Goal: Information Seeking & Learning: Learn about a topic

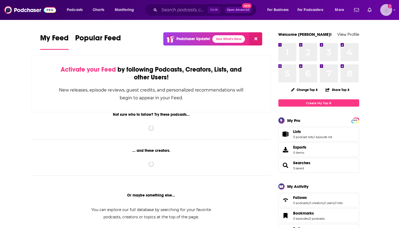
click at [383, 12] on img "Logged in as WE_Broadcast" at bounding box center [386, 10] width 12 height 12
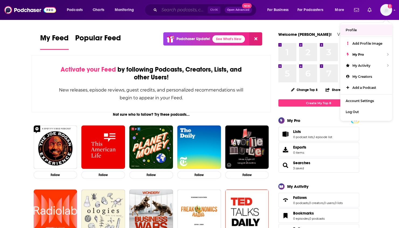
click at [166, 12] on input "Search podcasts, credits, & more..." at bounding box center [183, 10] width 48 height 9
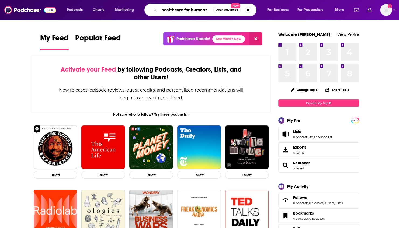
type input "healthcare for humans"
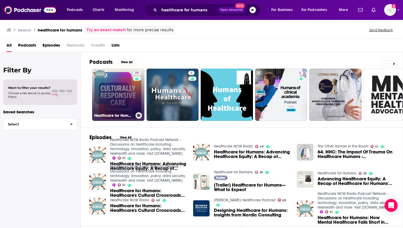
click at [120, 84] on link "29 Healthcare for Humans" at bounding box center [118, 95] width 52 height 52
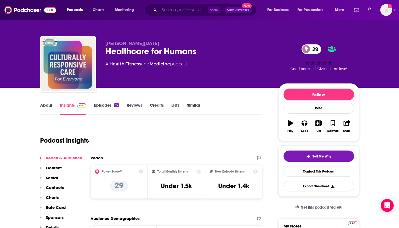
click at [169, 10] on input "Search podcasts, credits, & more..." at bounding box center [183, 10] width 48 height 9
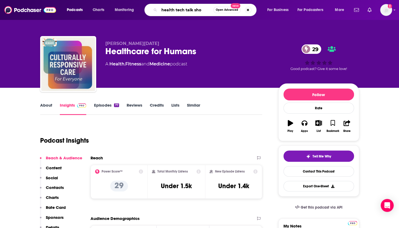
type input "health tech talk show"
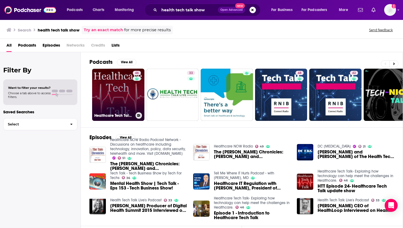
click at [111, 79] on link "46 Healthcare Tech Talk- Exploring how technology can help meet the challenges …" at bounding box center [118, 95] width 52 height 52
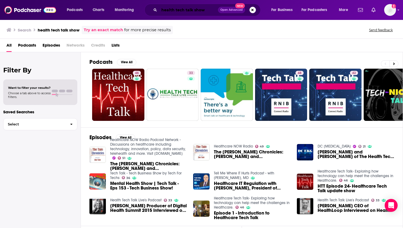
click at [165, 8] on input "health tech talk show" at bounding box center [188, 10] width 59 height 9
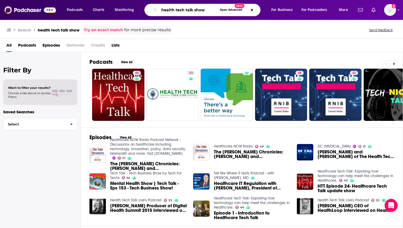
click at [165, 8] on input "health tech talk show" at bounding box center [188, 10] width 58 height 9
type input "hey doc, quick question"
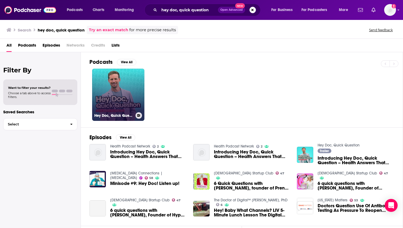
click at [127, 92] on link "Hey Doc, Quick Question" at bounding box center [118, 95] width 52 height 52
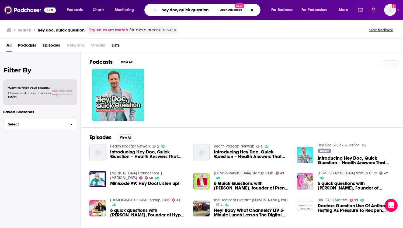
click at [181, 12] on input "hey doc, quick question" at bounding box center [188, 10] width 58 height 9
type input "hit like a girl"
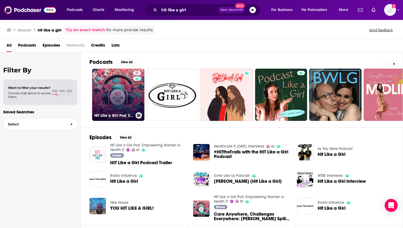
click at [120, 78] on link "31 HIT Like a Girl Pod: Empowering Women in Health IT" at bounding box center [118, 95] width 52 height 52
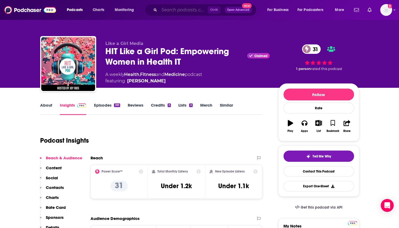
click at [180, 9] on input "Search podcasts, credits, & more..." at bounding box center [183, 10] width 48 height 9
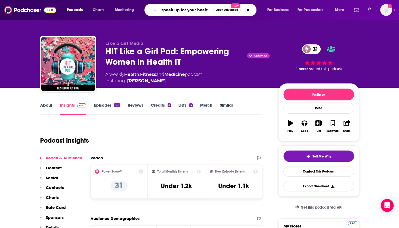
type input "speak up for your health"
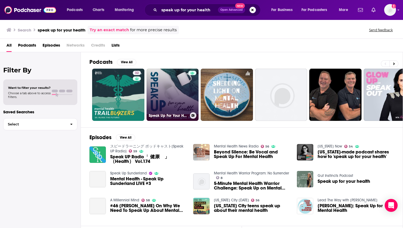
click at [178, 85] on link "Speak Up For Your Health" at bounding box center [172, 95] width 52 height 52
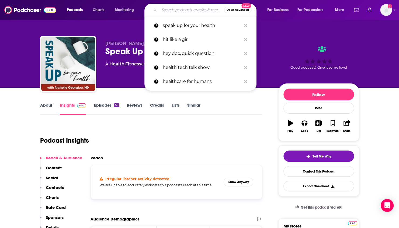
click at [182, 13] on input "Search podcasts, credits, & more..." at bounding box center [191, 10] width 65 height 9
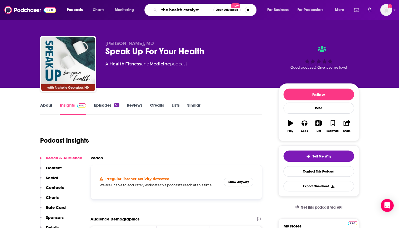
type input "the health catalyst"
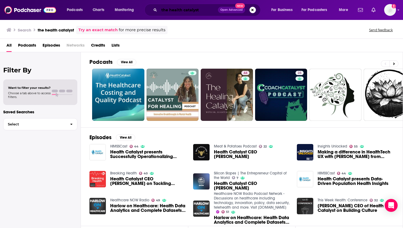
click at [189, 8] on input "the health catalyst" at bounding box center [188, 10] width 59 height 9
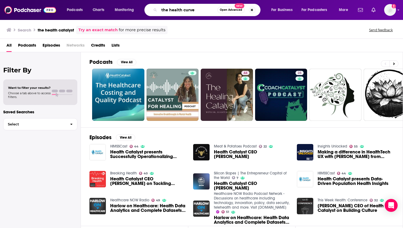
type input "the health curve"
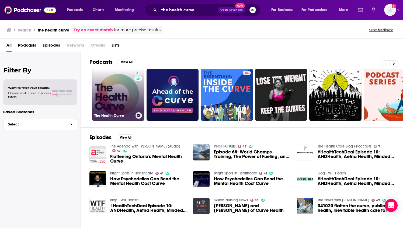
click at [121, 97] on link "3 The Health Curve" at bounding box center [118, 95] width 52 height 52
